Goal: Task Accomplishment & Management: Manage account settings

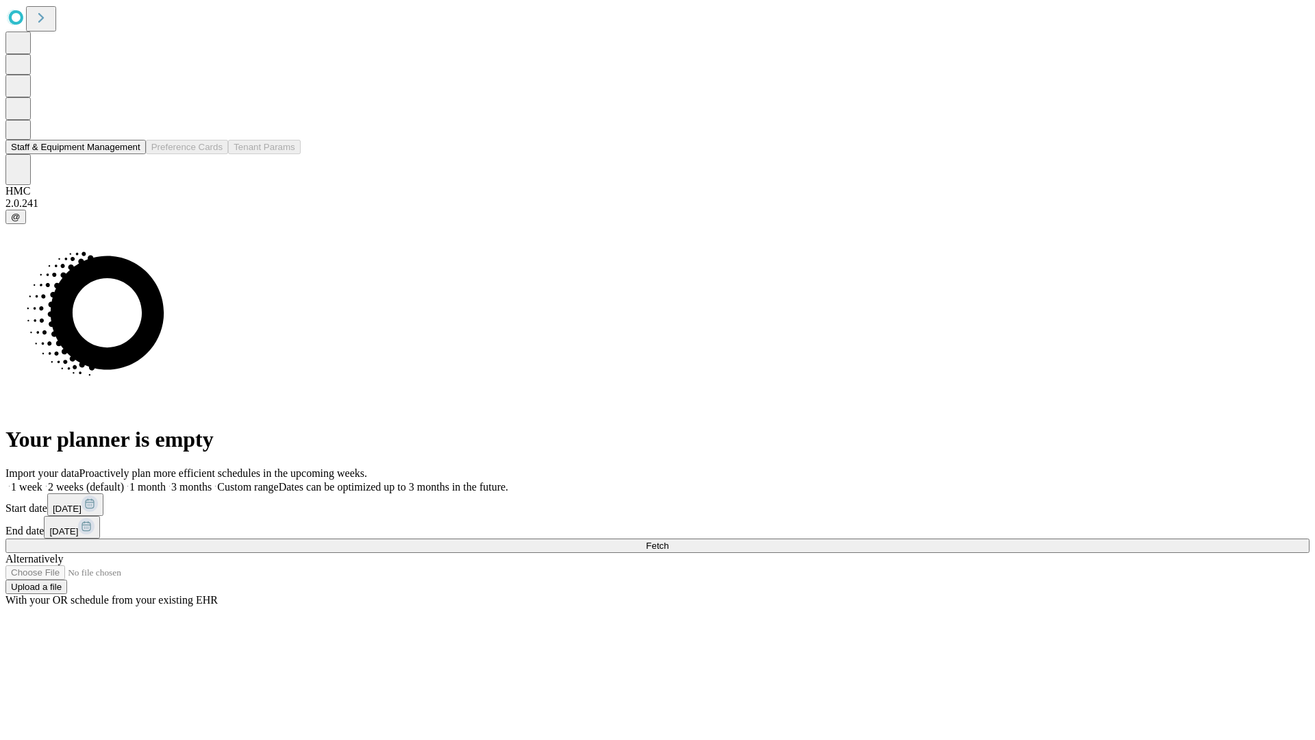
click at [131, 154] on button "Staff & Equipment Management" at bounding box center [75, 147] width 140 height 14
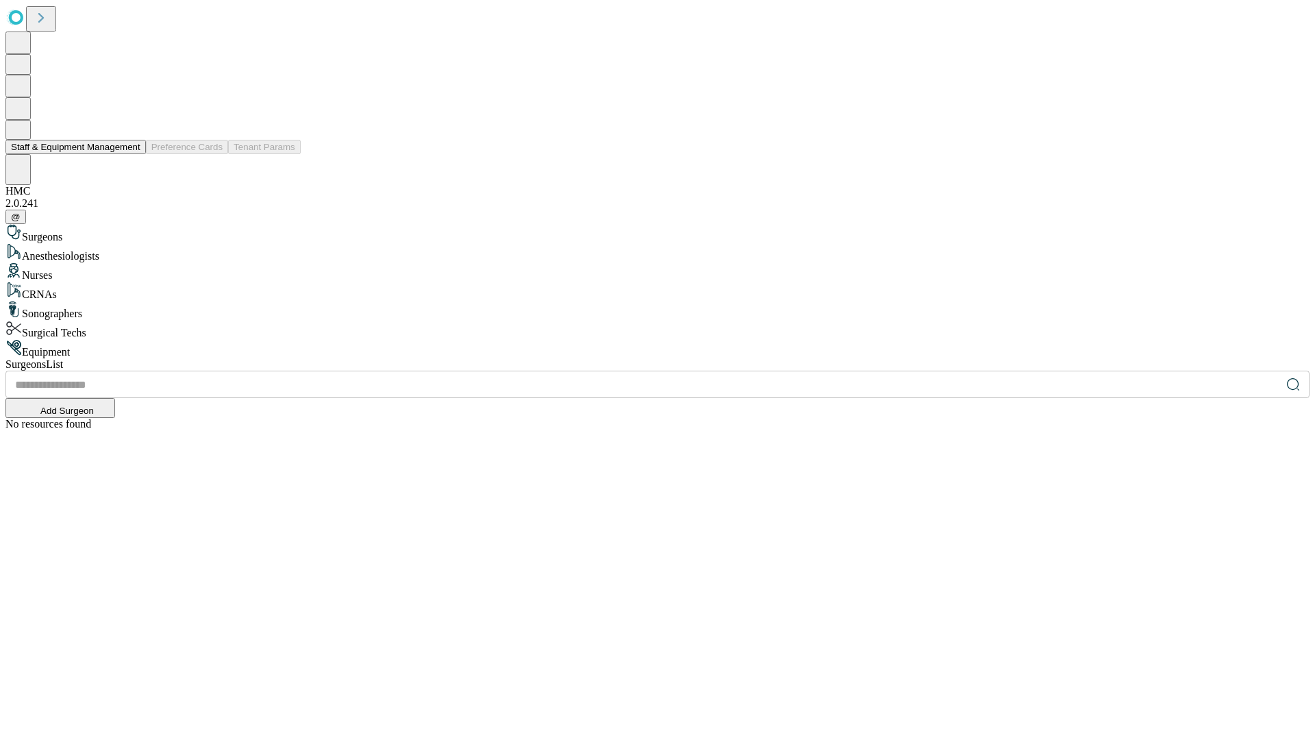
click at [131, 154] on button "Staff & Equipment Management" at bounding box center [75, 147] width 140 height 14
